Goal: Information Seeking & Learning: Find specific page/section

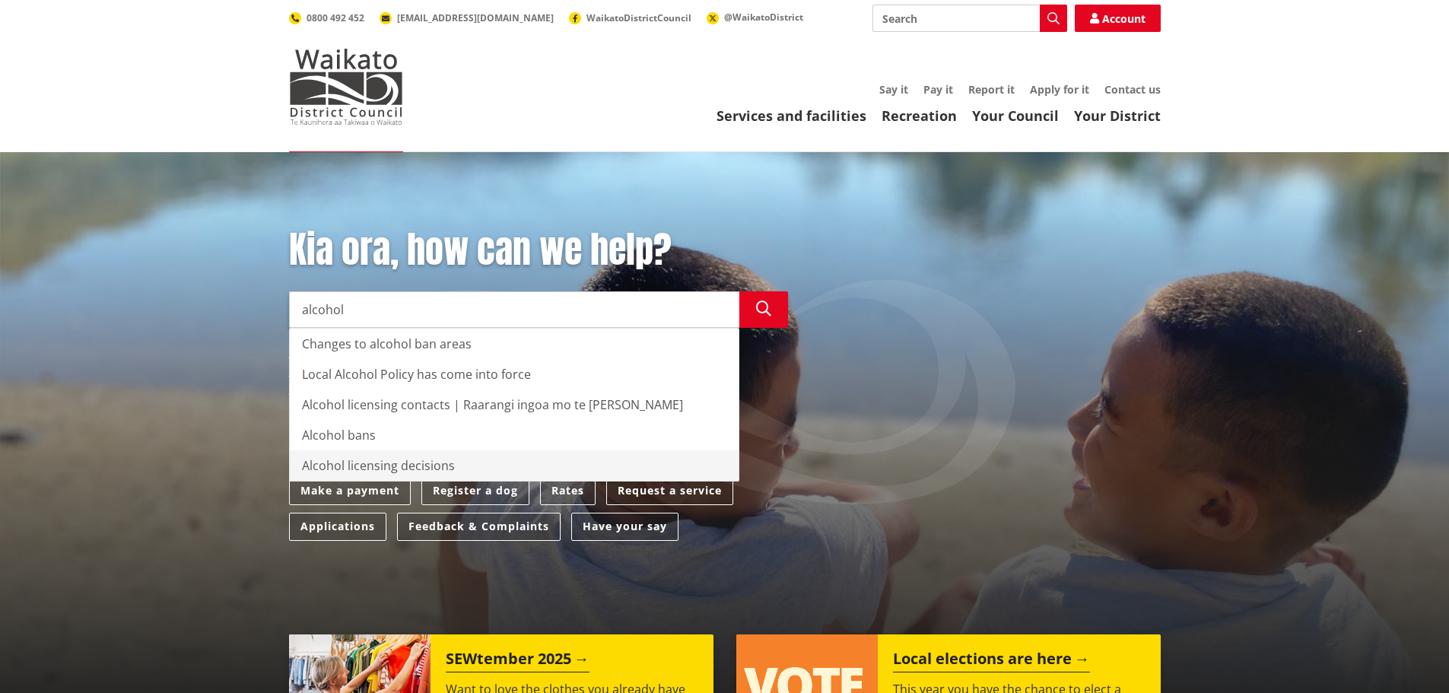
click at [398, 464] on div "Alcohol licensing decisions" at bounding box center [514, 465] width 449 height 30
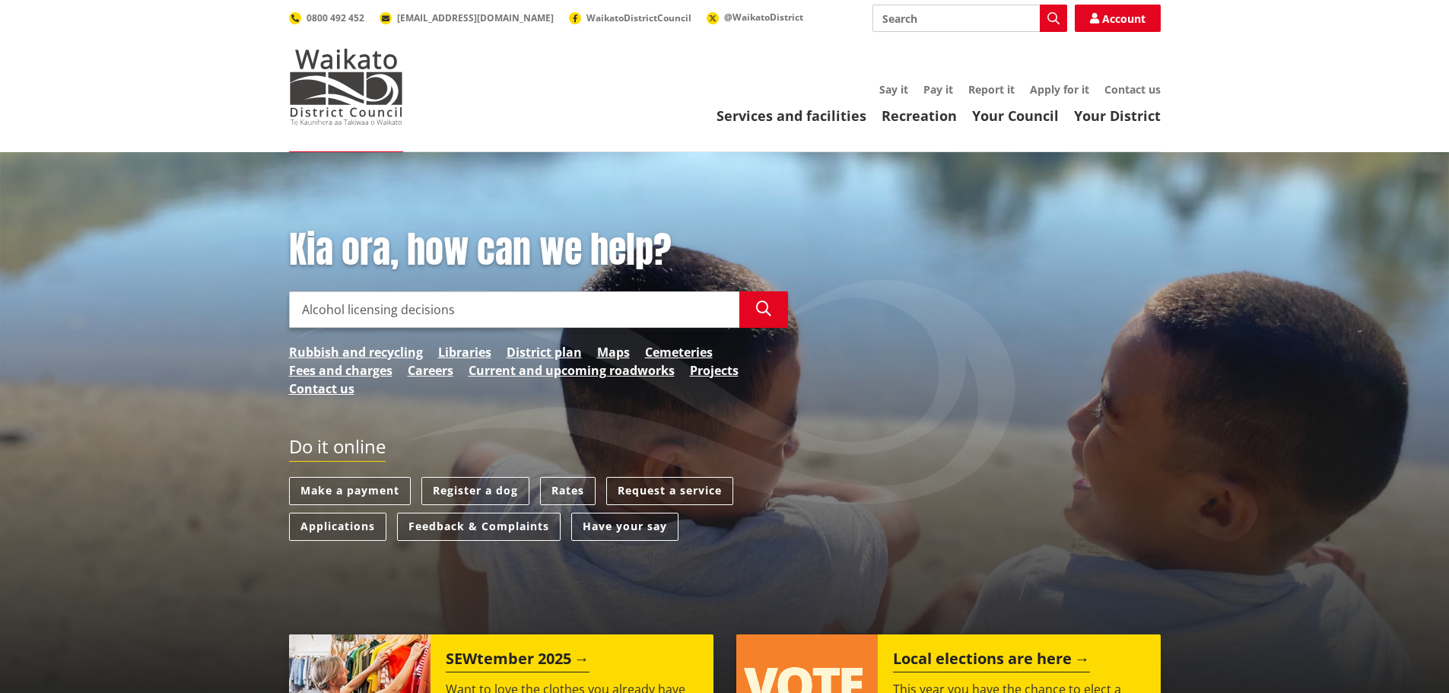
type input "Alcohol licensing decisions"
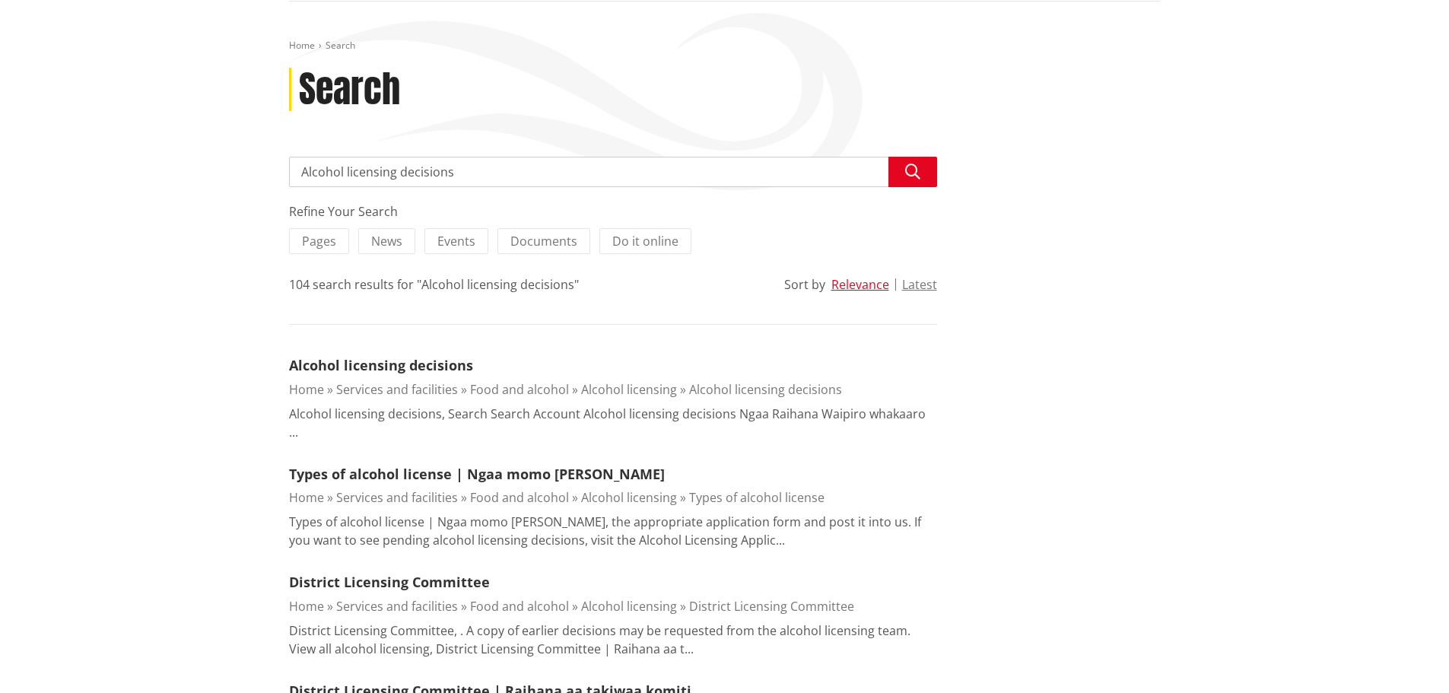
scroll to position [152, 0]
click at [389, 363] on link "Alcohol licensing decisions" at bounding box center [381, 363] width 184 height 18
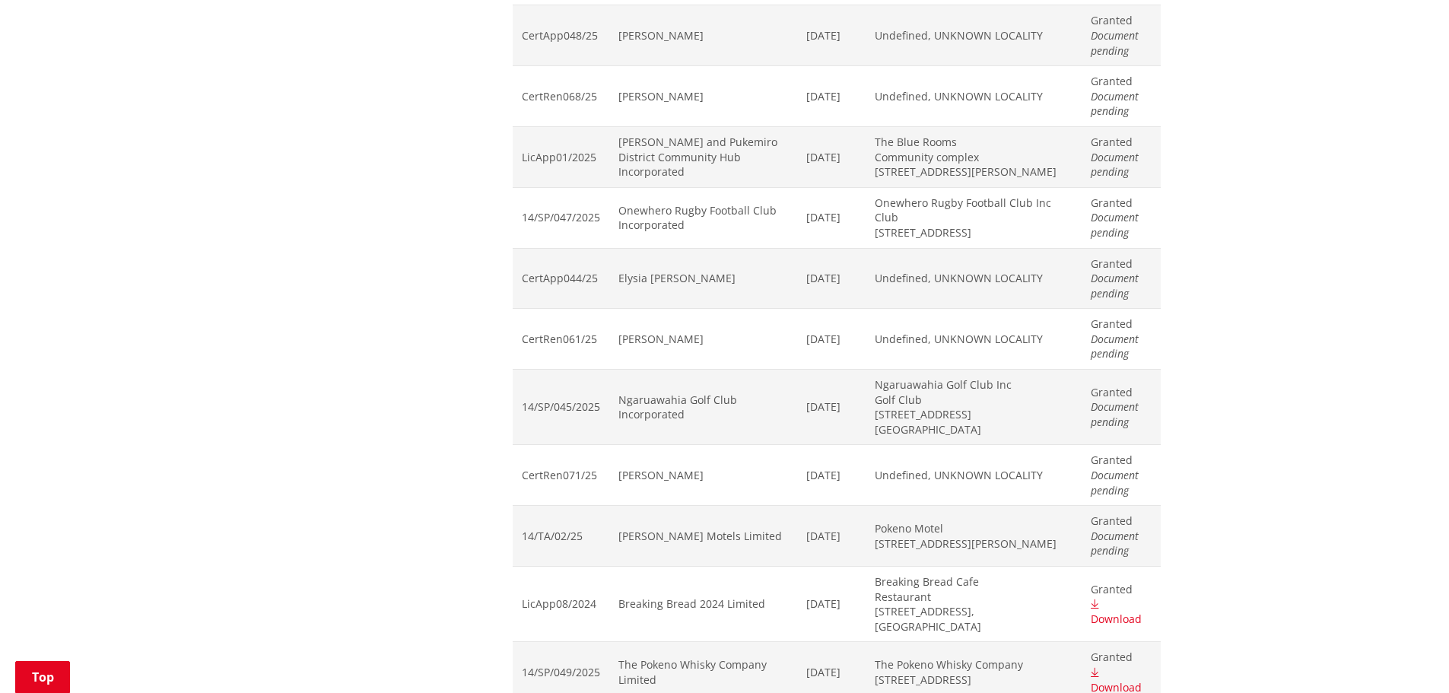
scroll to position [5095, 0]
